Goal: Information Seeking & Learning: Learn about a topic

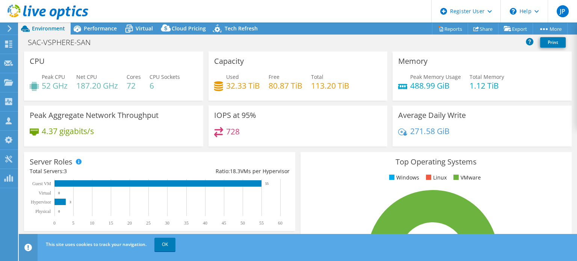
select select "[GEOGRAPHIC_DATA]"
select select "CAD"
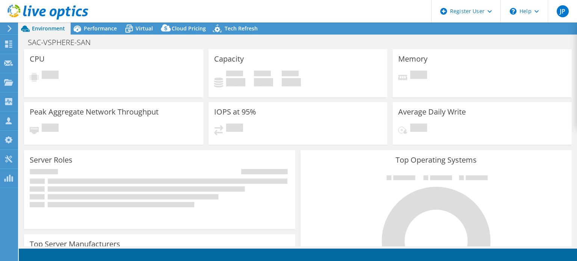
select select "[GEOGRAPHIC_DATA]"
select select "CAD"
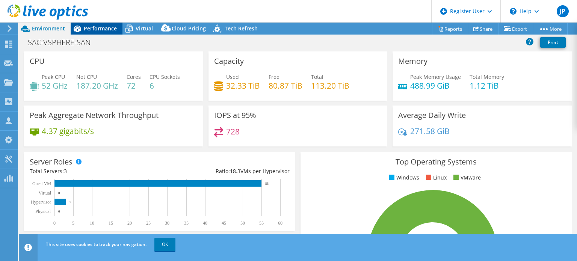
click at [103, 25] on span "Performance" at bounding box center [100, 28] width 33 height 7
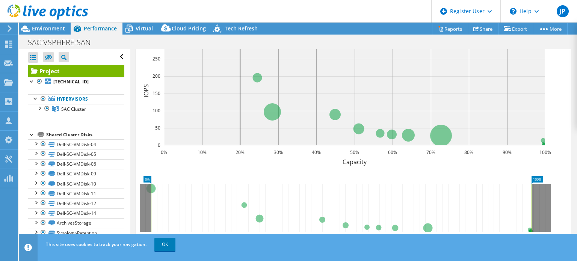
scroll to position [168, 0]
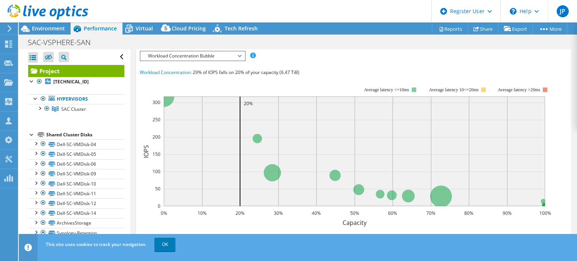
click at [222, 61] on span "Workload Concentration Bubble" at bounding box center [192, 56] width 97 height 9
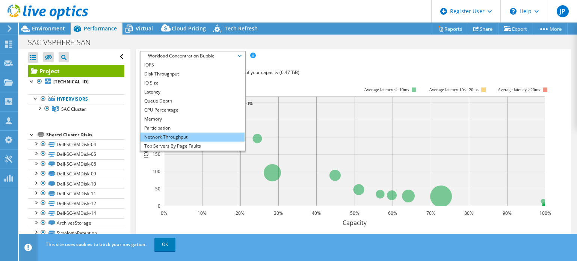
click at [199, 142] on li "Network Throughput" at bounding box center [193, 137] width 104 height 9
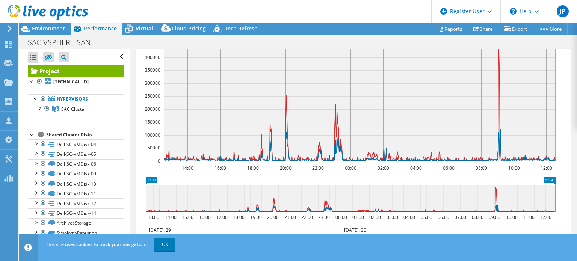
scroll to position [147, 0]
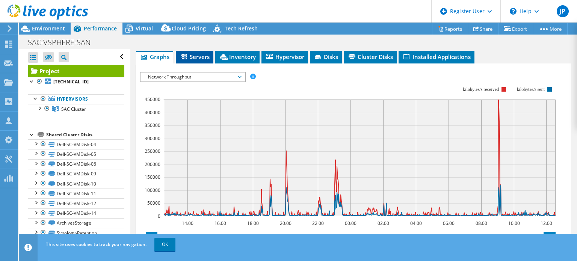
click at [191, 61] on span "Servers" at bounding box center [195, 57] width 30 height 8
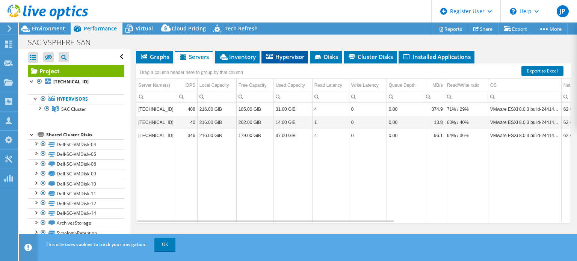
click at [286, 61] on span "Hypervisor" at bounding box center [284, 57] width 39 height 8
